Goal: Information Seeking & Learning: Learn about a topic

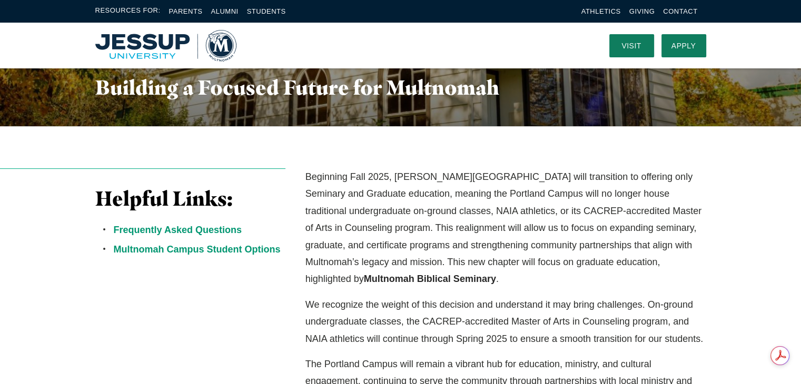
scroll to position [166, 0]
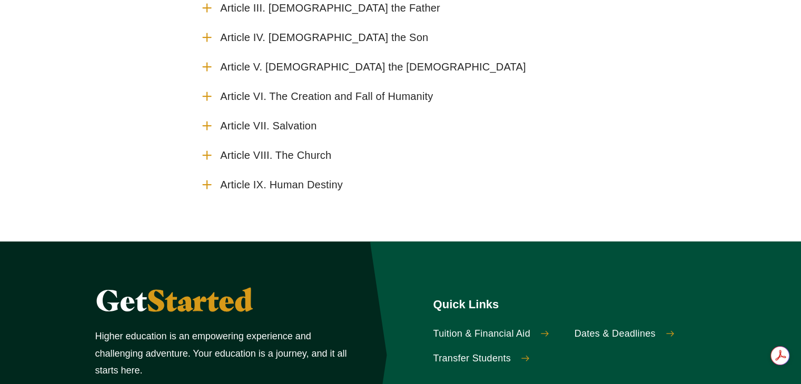
scroll to position [242, 0]
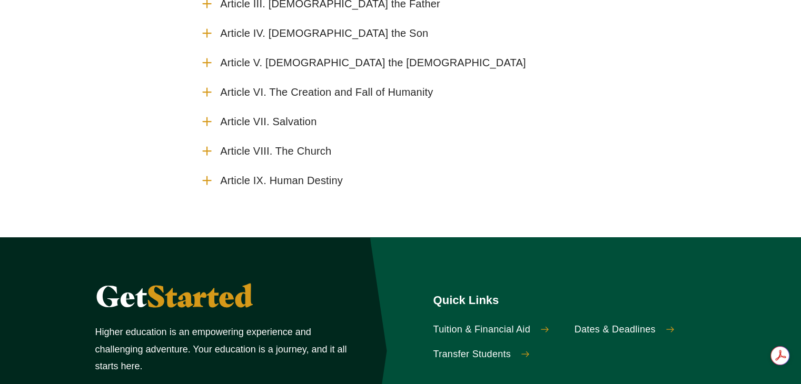
click at [320, 177] on span "Article IX. Human Destiny" at bounding box center [281, 180] width 123 height 13
click at [0, 0] on input "Article IX. Human Destiny" at bounding box center [0, 0] width 0 height 0
